Goal: Information Seeking & Learning: Compare options

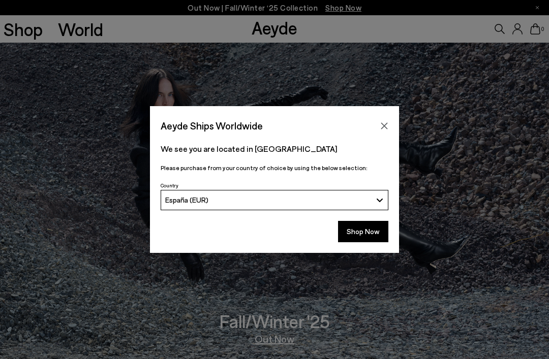
scroll to position [27, 0]
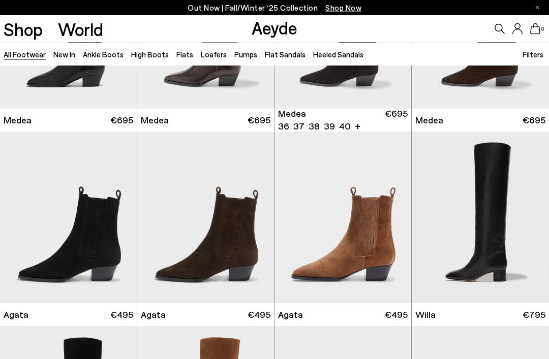
scroll to position [237, 0]
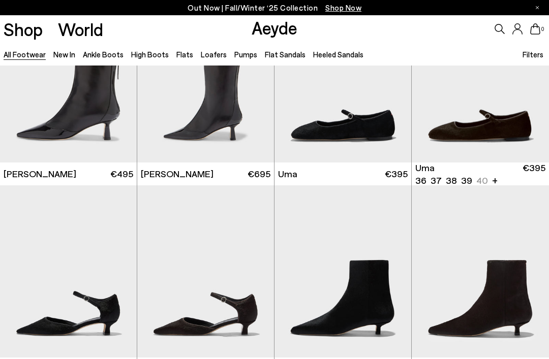
scroll to position [2019, 0]
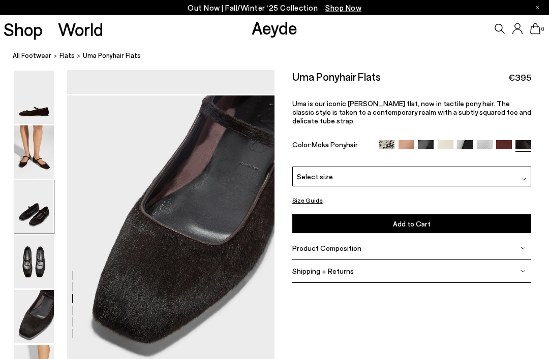
scroll to position [1113, 0]
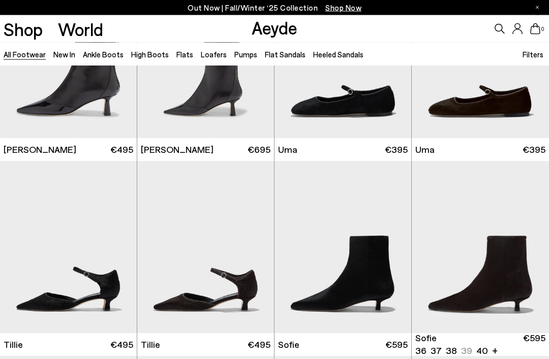
scroll to position [2049, 0]
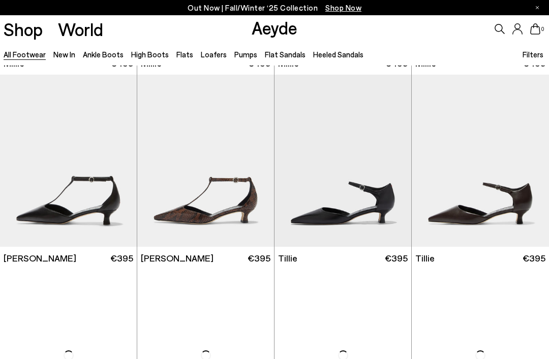
scroll to position [3500, 0]
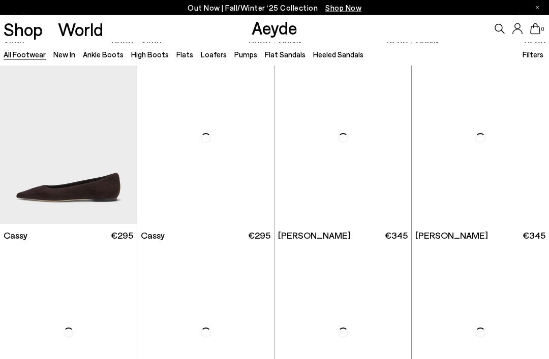
scroll to position [4696, 0]
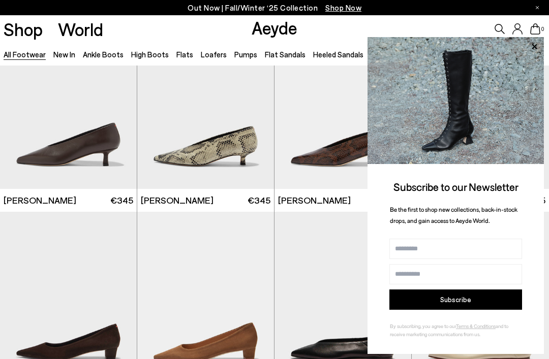
scroll to position [5154, 0]
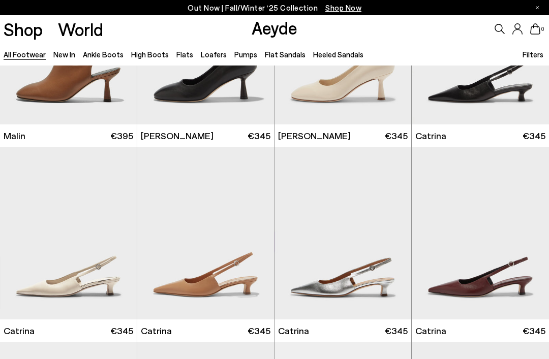
scroll to position [7069, 0]
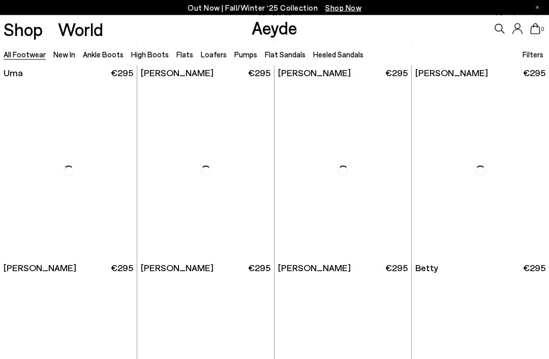
scroll to position [8168, 0]
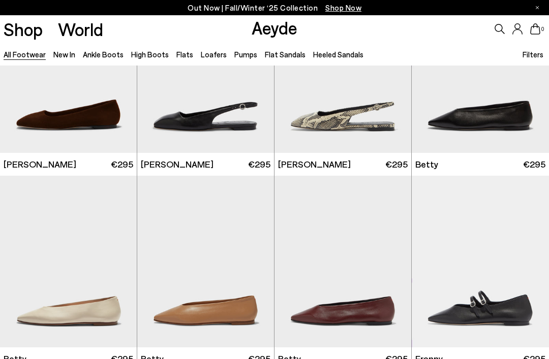
scroll to position [8396, 0]
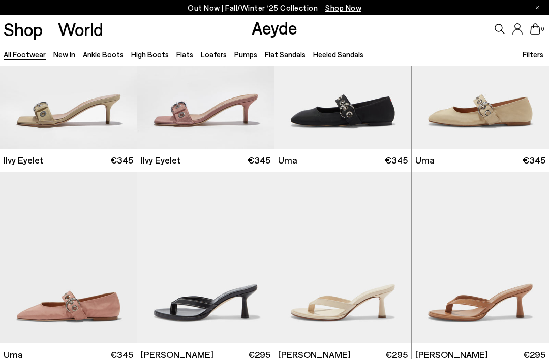
scroll to position [9646, 0]
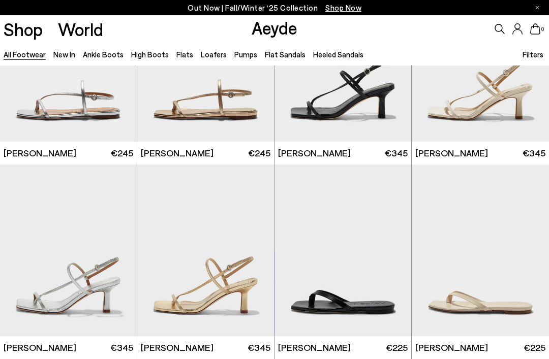
scroll to position [10830, 0]
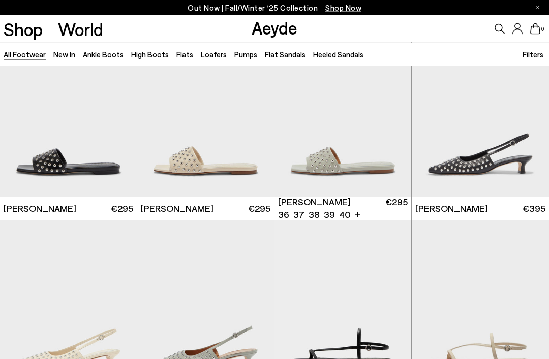
scroll to position [10370, 0]
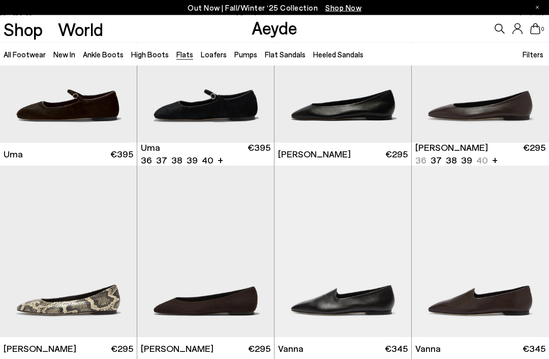
scroll to position [95, 0]
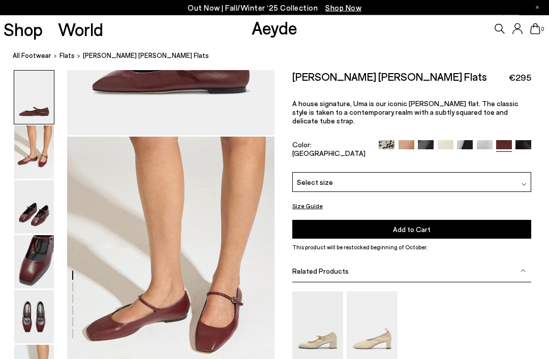
scroll to position [197, 0]
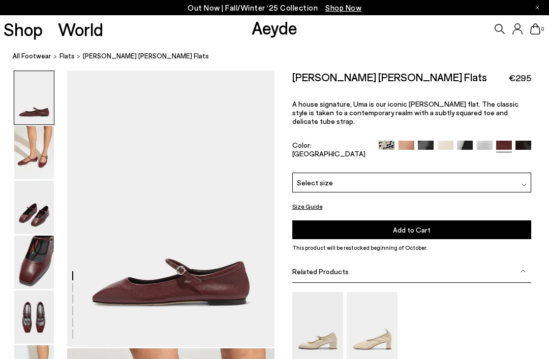
scroll to position [230, 0]
